Goal: Register for event/course

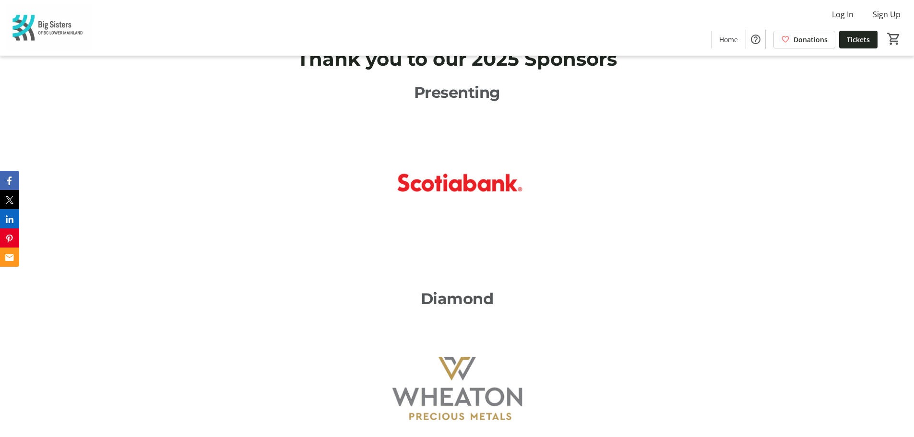
scroll to position [1678, 0]
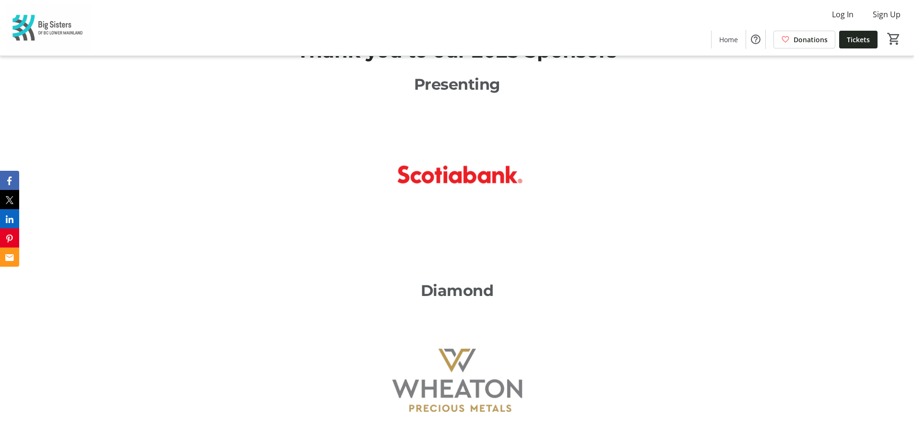
scroll to position [1439, 0]
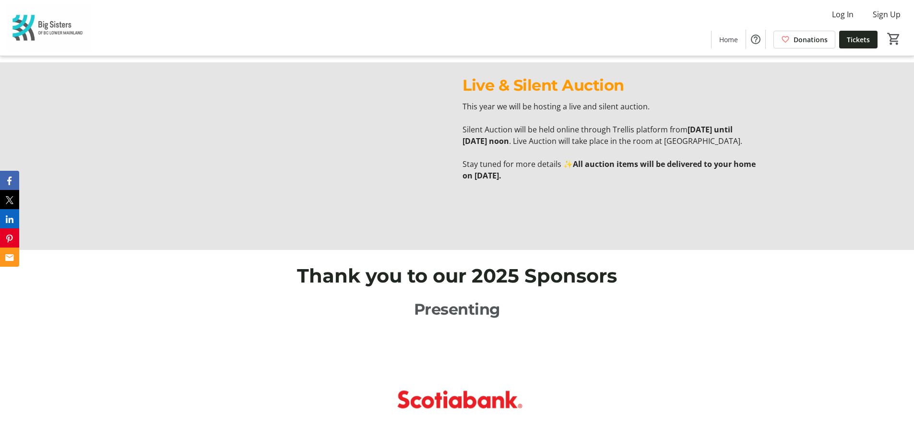
scroll to position [1439, 0]
